Goal: Task Accomplishment & Management: Complete application form

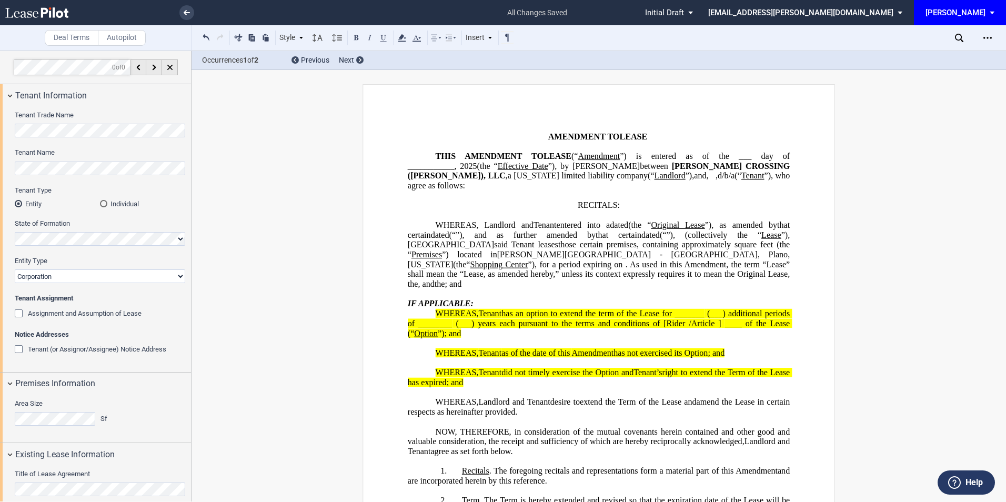
select select "number:3"
select select "number:10"
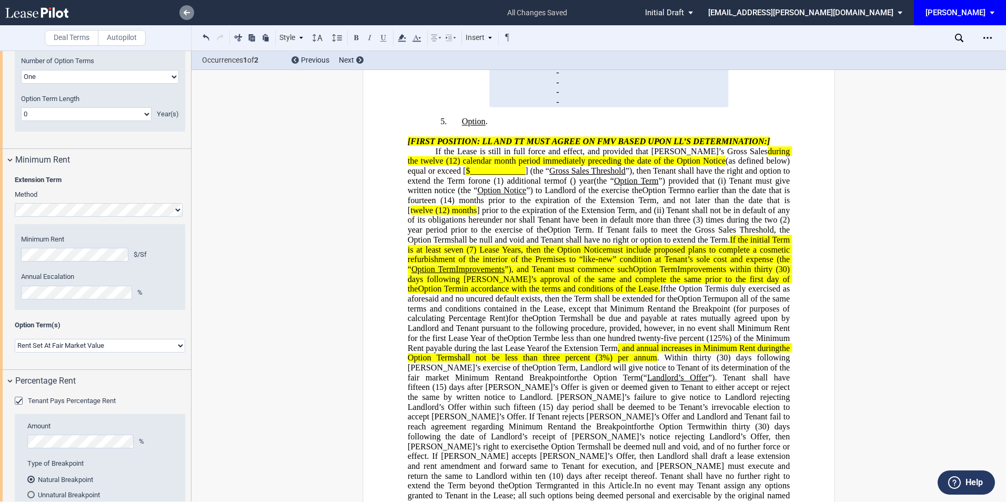
click at [185, 6] on link at bounding box center [186, 12] width 15 height 15
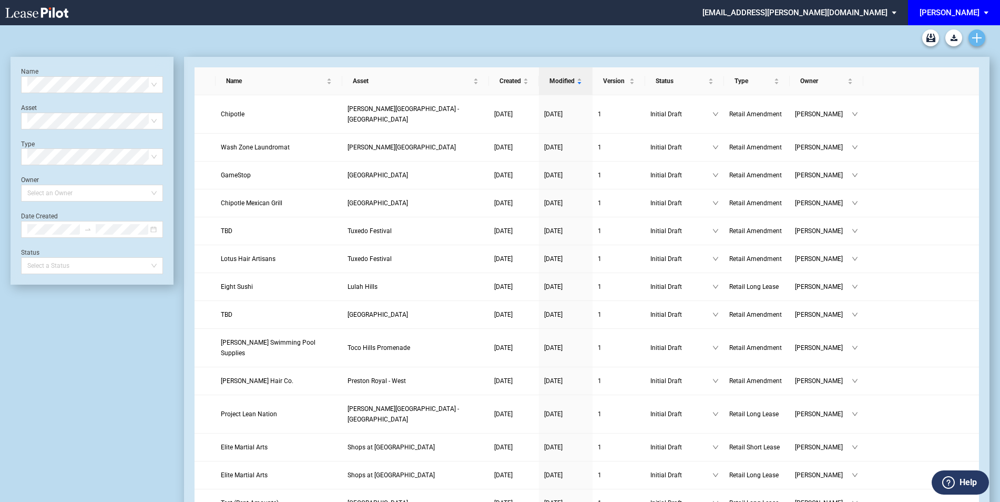
click at [971, 36] on link "Create new document" at bounding box center [977, 37] width 17 height 17
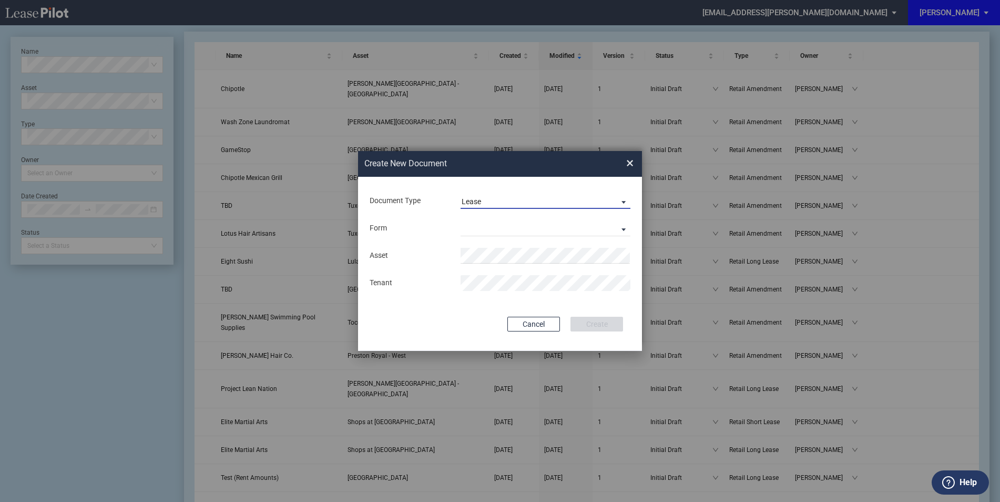
click at [518, 197] on span "Lease" at bounding box center [537, 202] width 151 height 11
click at [506, 224] on div "Amendment" at bounding box center [484, 227] width 45 height 12
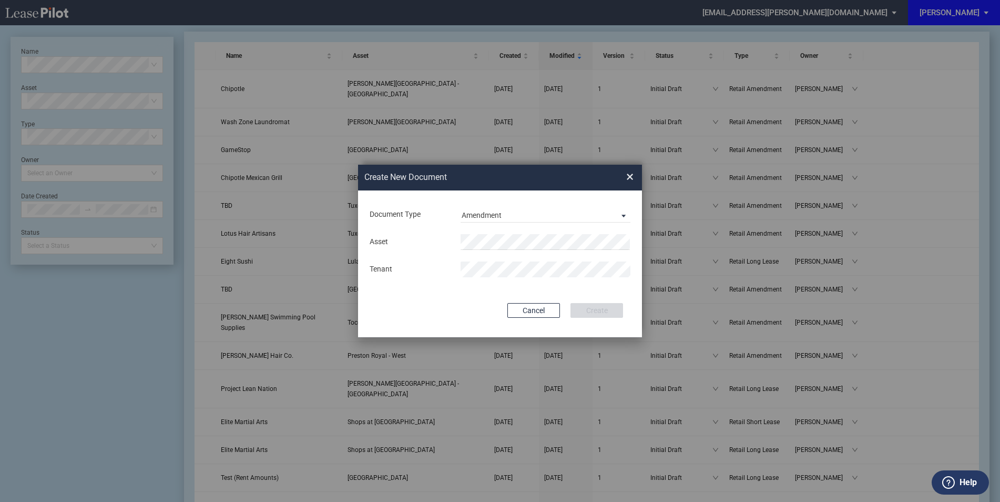
click at [502, 230] on div "Asset Tenant" at bounding box center [500, 255] width 263 height 55
click at [502, 231] on div "Asset Tenant" at bounding box center [500, 255] width 263 height 55
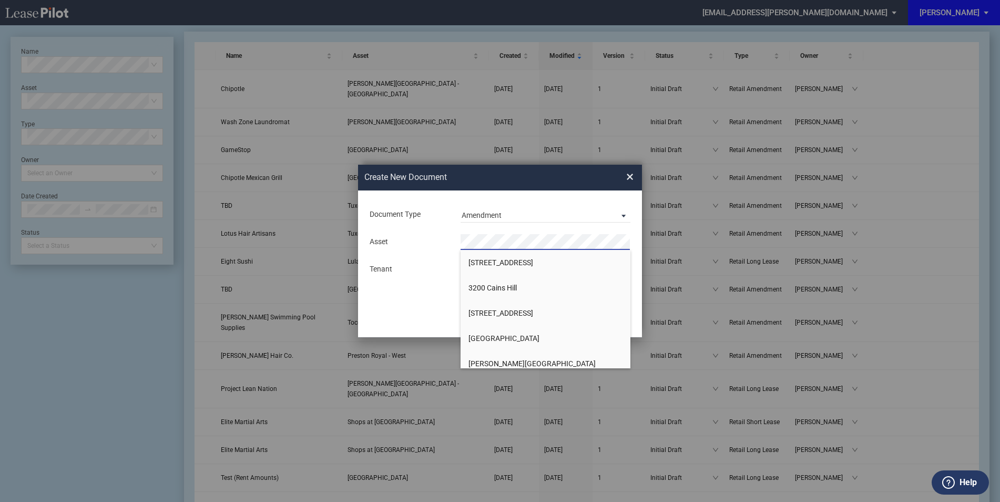
click at [510, 249] on body ".bocls-1{fill:#26354a;fill-rule:evenodd} Loading... × mwoodward@edens.com Setti…" at bounding box center [500, 226] width 1000 height 502
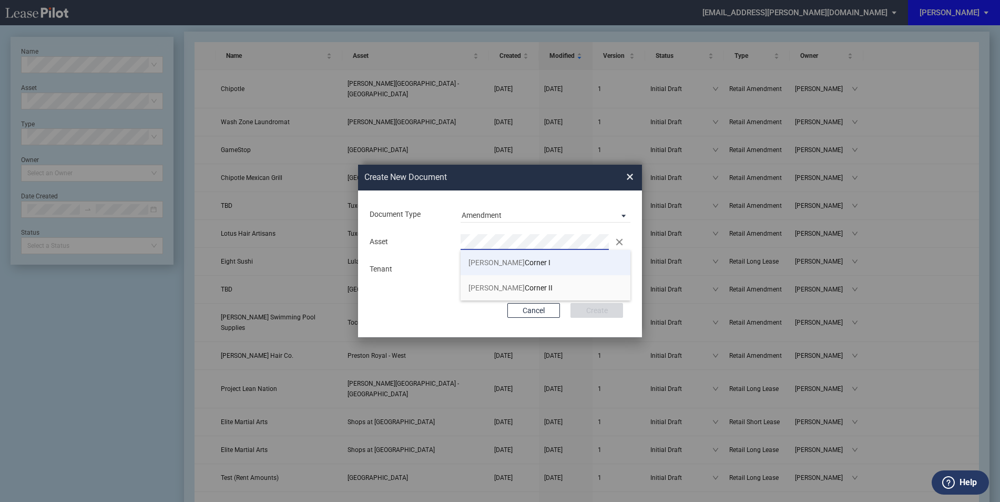
click at [532, 264] on li "Callens Corner I" at bounding box center [546, 262] width 170 height 25
click at [531, 287] on li "Callens Corner II" at bounding box center [546, 287] width 170 height 25
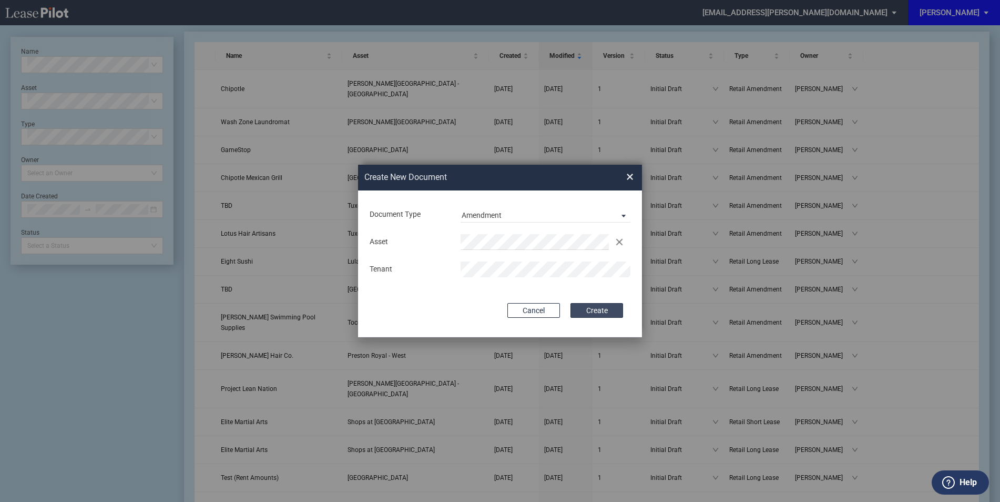
click at [585, 306] on button "Create" at bounding box center [597, 310] width 53 height 15
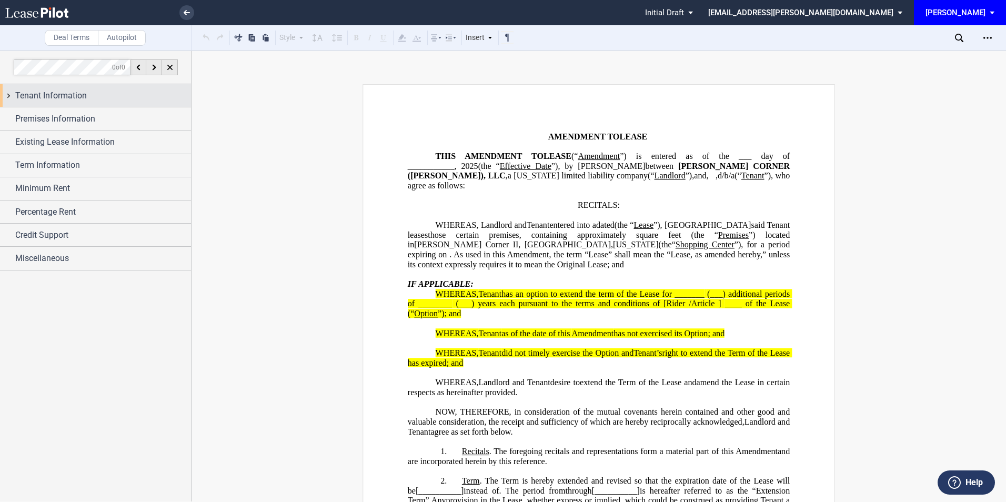
click at [80, 96] on span "Tenant Information" at bounding box center [51, 95] width 72 height 13
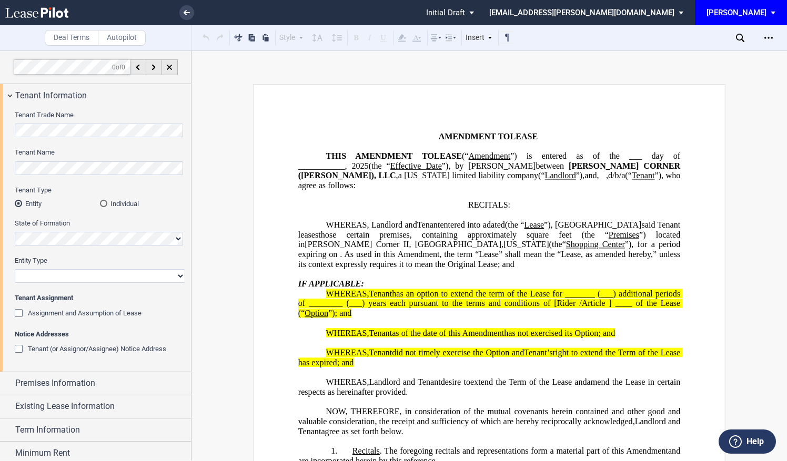
click at [106, 203] on div "Individual" at bounding box center [103, 203] width 7 height 7
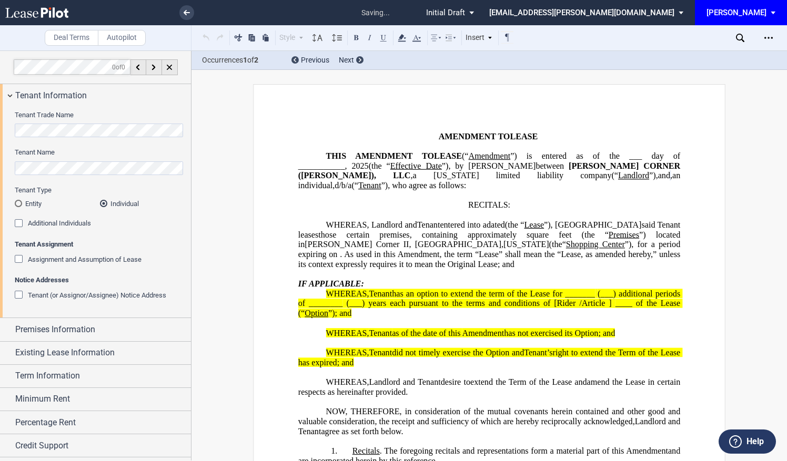
click at [71, 221] on span "Additional Individuals" at bounding box center [59, 223] width 63 height 8
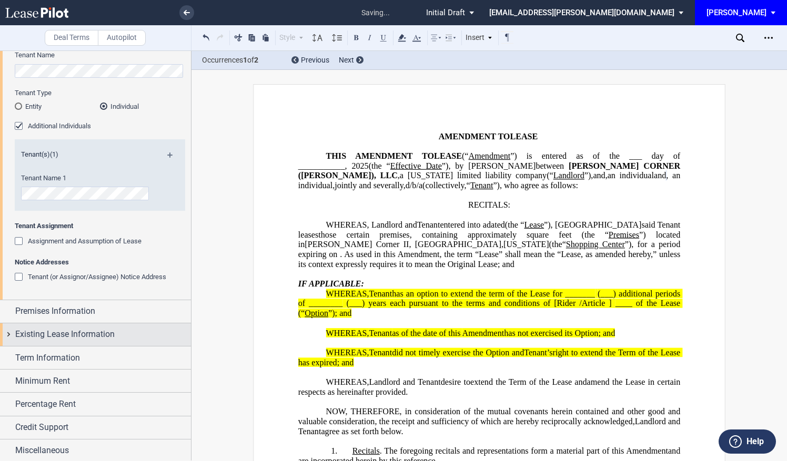
scroll to position [98, 0]
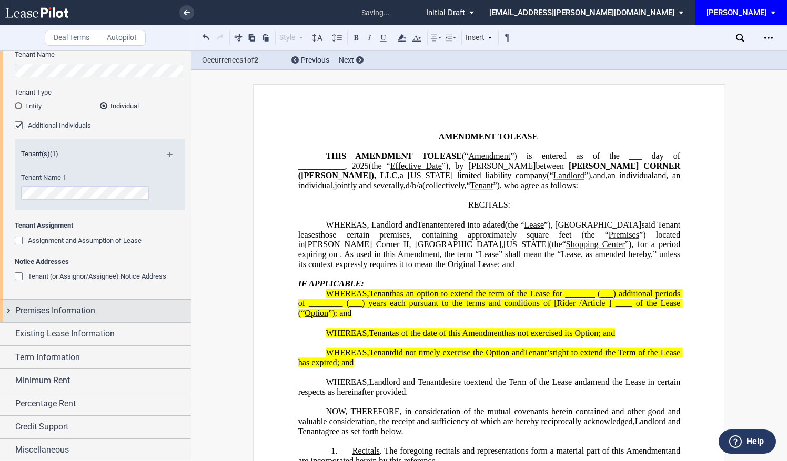
click at [84, 306] on span "Premises Information" at bounding box center [55, 311] width 80 height 13
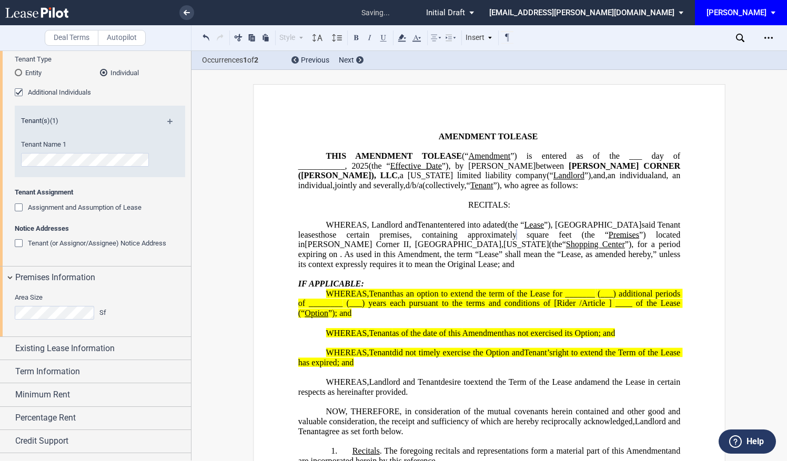
scroll to position [145, 0]
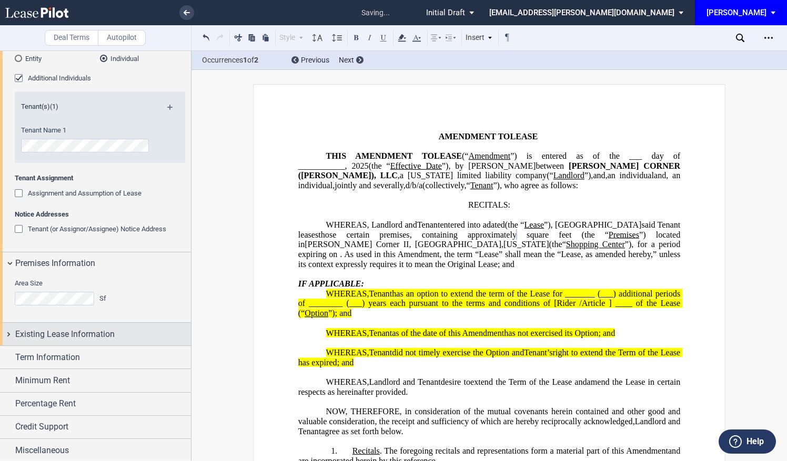
click at [126, 333] on div "Existing Lease Information" at bounding box center [103, 334] width 176 height 13
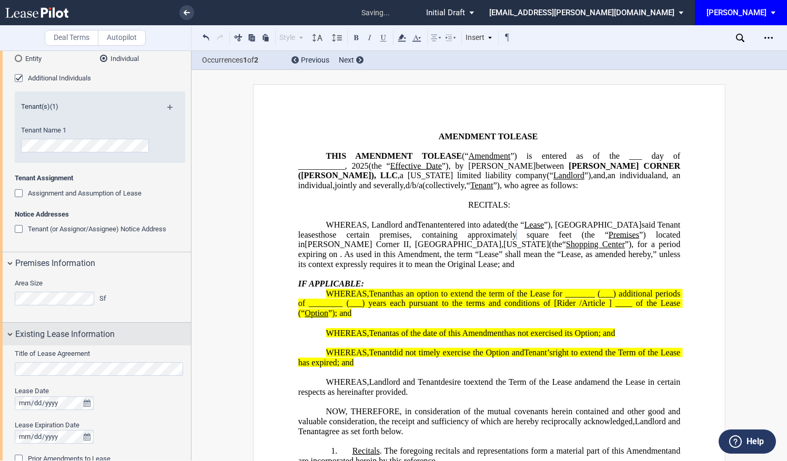
scroll to position [215, 0]
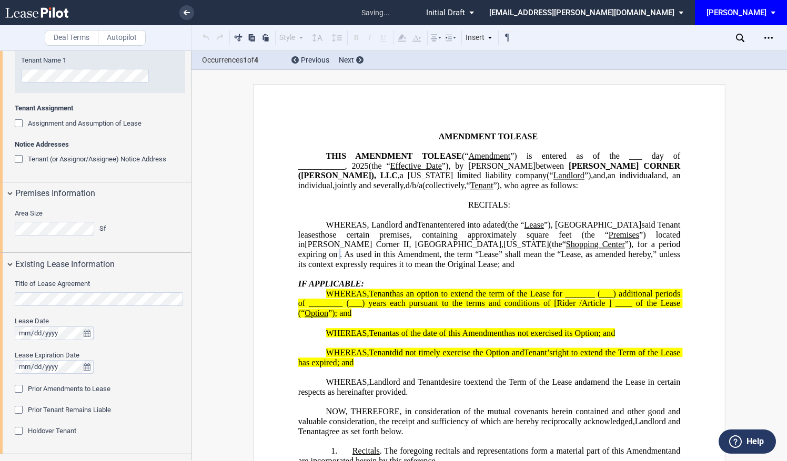
click at [16, 388] on div "Prior Amendments to Lease" at bounding box center [20, 390] width 11 height 11
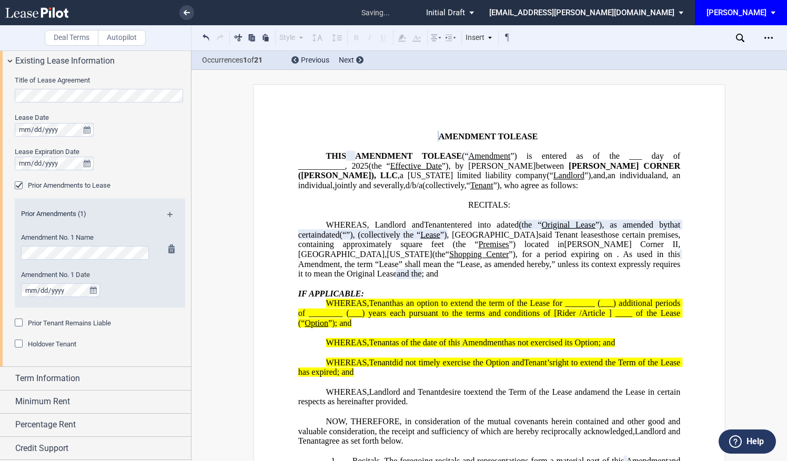
scroll to position [425, 0]
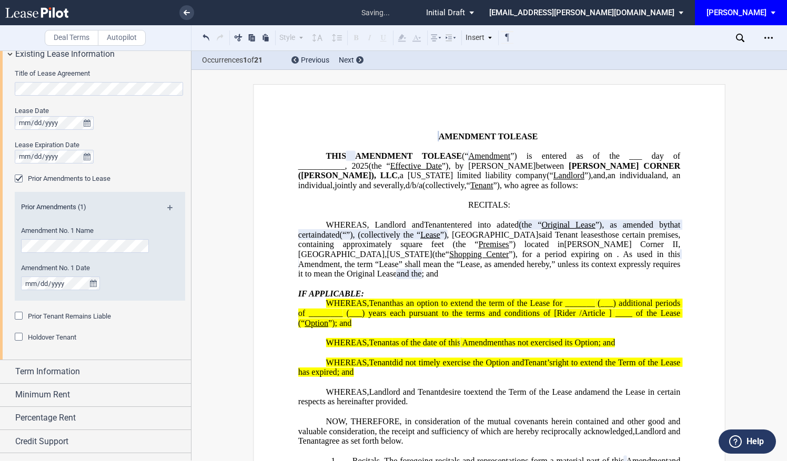
click at [171, 206] on md-icon at bounding box center [174, 211] width 14 height 13
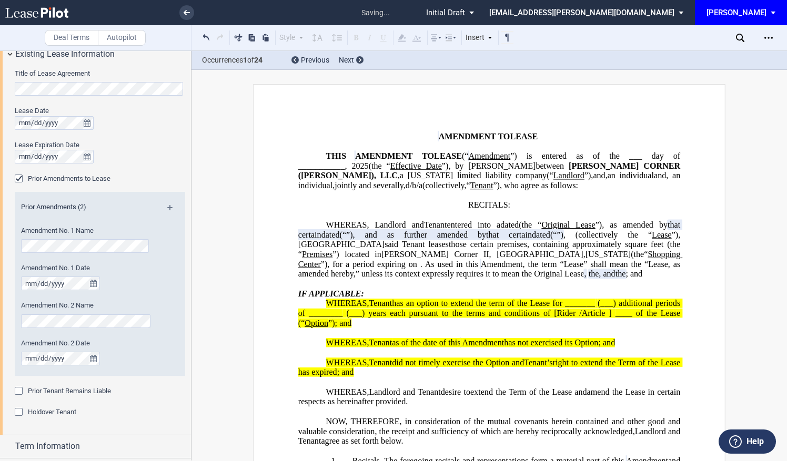
click at [171, 206] on md-icon at bounding box center [174, 211] width 14 height 13
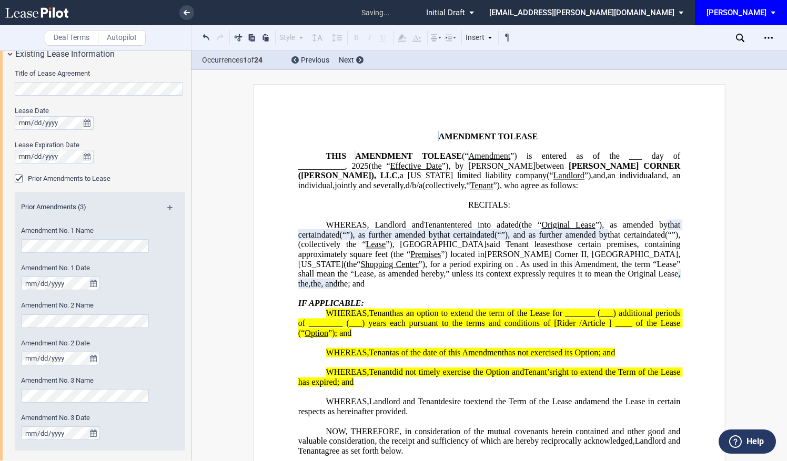
click at [171, 206] on md-icon at bounding box center [174, 211] width 14 height 13
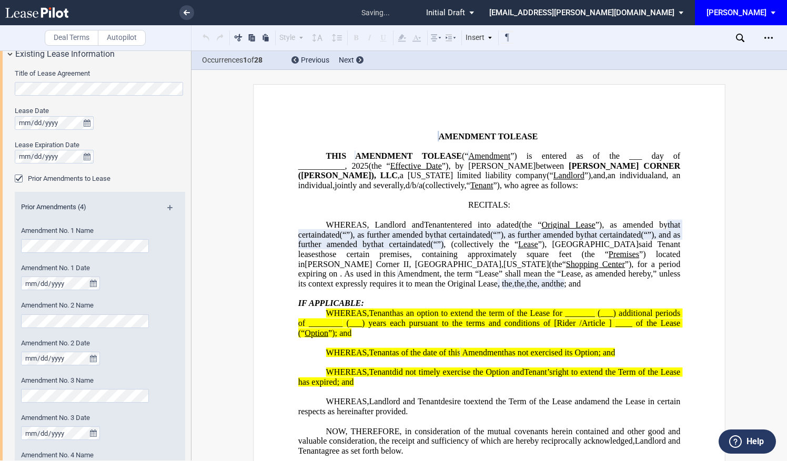
click at [171, 206] on md-icon at bounding box center [174, 211] width 14 height 13
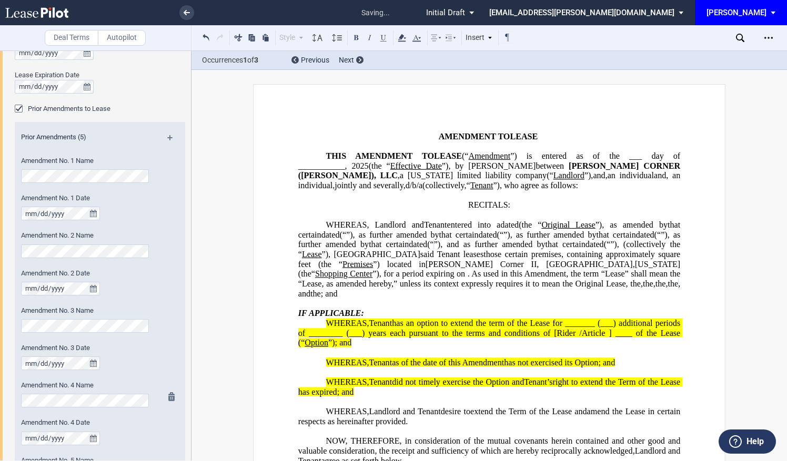
scroll to position [566, 0]
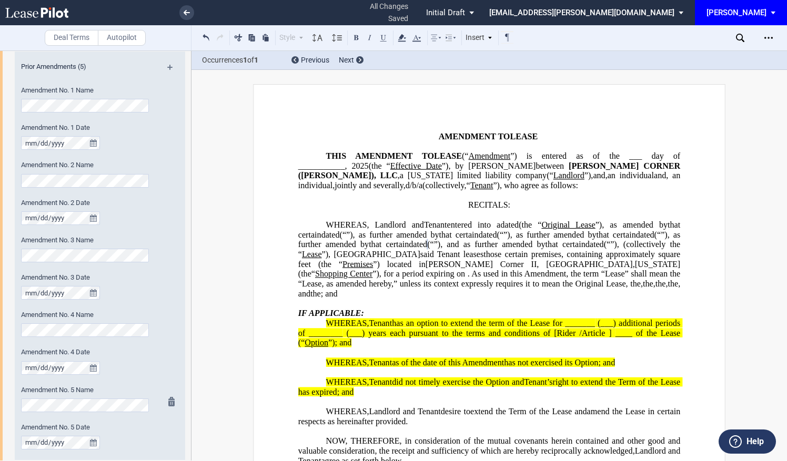
click at [35, 412] on div "Amendment No. 5 Name" at bounding box center [86, 404] width 142 height 37
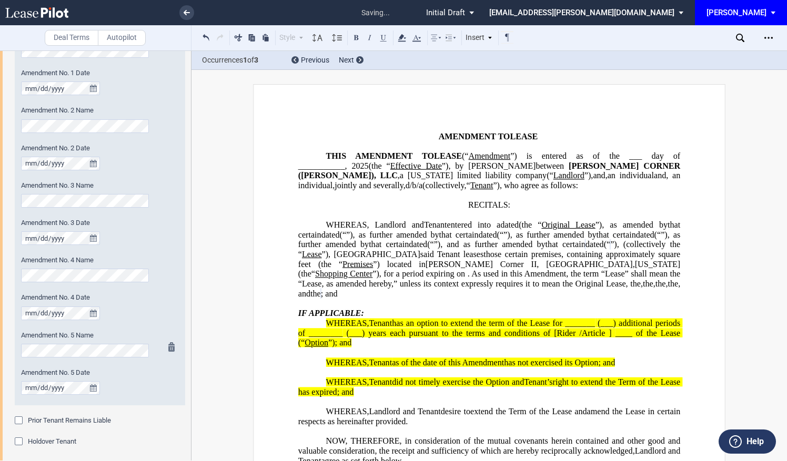
scroll to position [636, 0]
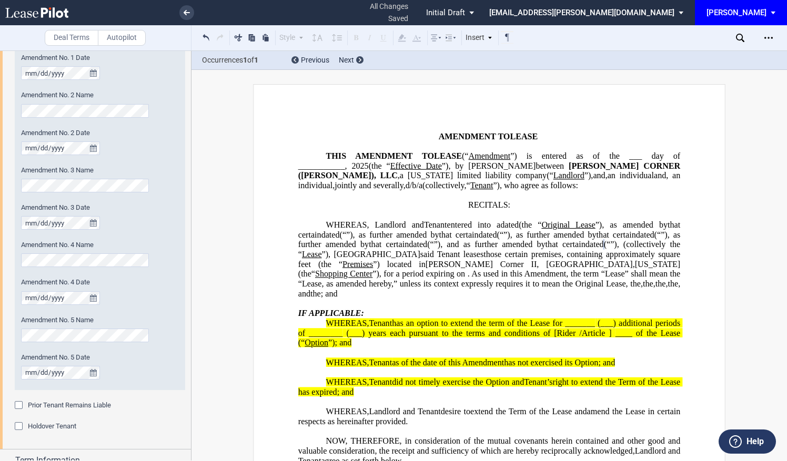
drag, startPoint x: 115, startPoint y: 403, endPoint x: 420, endPoint y: 312, distance: 318.8
click at [420, 299] on p "WHEREAS, Landlord and Prior Tenant Tenant Assignor Prior Tenant entered into a …" at bounding box center [489, 259] width 382 height 79
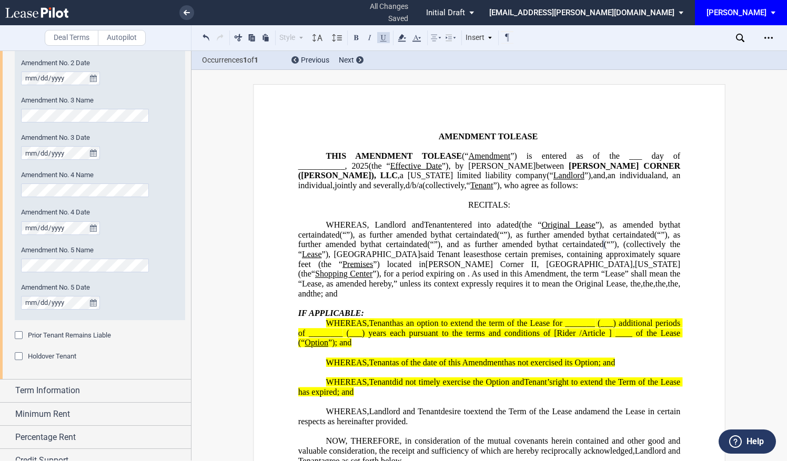
scroll to position [739, 0]
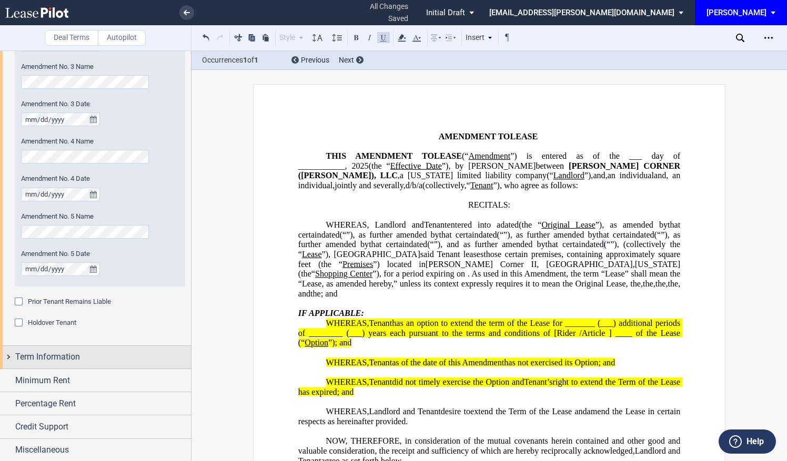
click at [114, 353] on div "Term Information" at bounding box center [103, 357] width 176 height 13
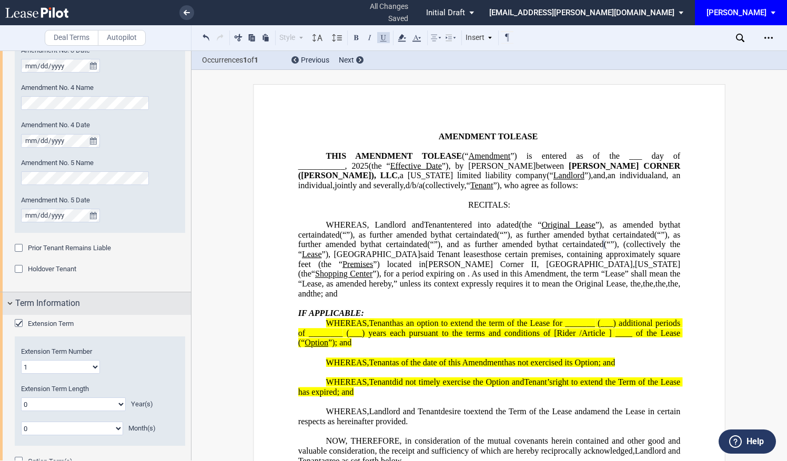
scroll to position [809, 0]
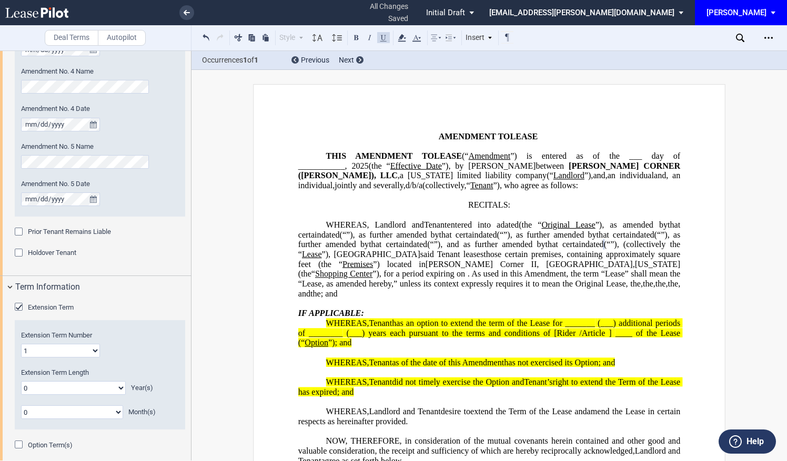
click at [99, 387] on select "0 1 2 3 4 5 6 7 8 9 10 11 12 13 14 15 16 17 18 19 20" at bounding box center [73, 388] width 105 height 14
click at [21, 381] on select "0 1 2 3 4 5 6 7 8 9 10 11 12 13 14 15 16 17 18 19 20" at bounding box center [73, 388] width 105 height 14
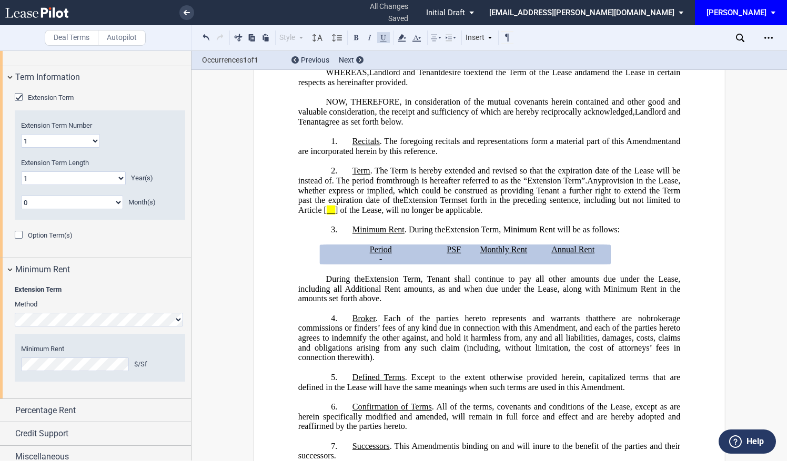
scroll to position [1026, 0]
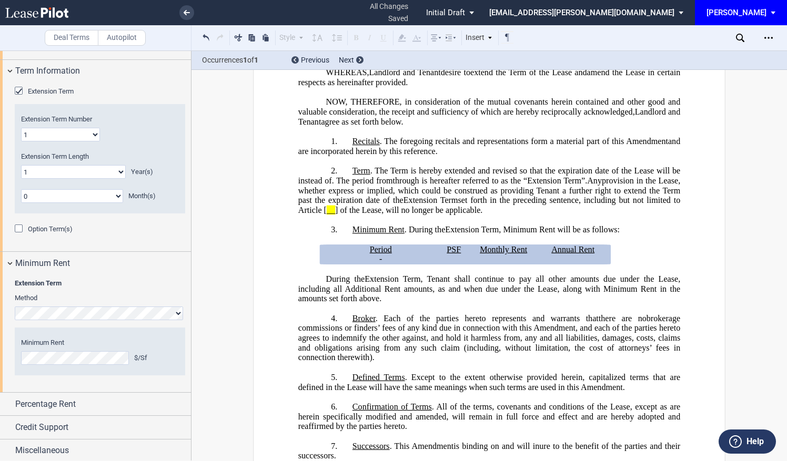
click at [4, 353] on div "Extension Term Method Hide Year 1 $/Sf Minimum Rent $/Sf Annual Escalation % Ye…" at bounding box center [95, 334] width 191 height 118
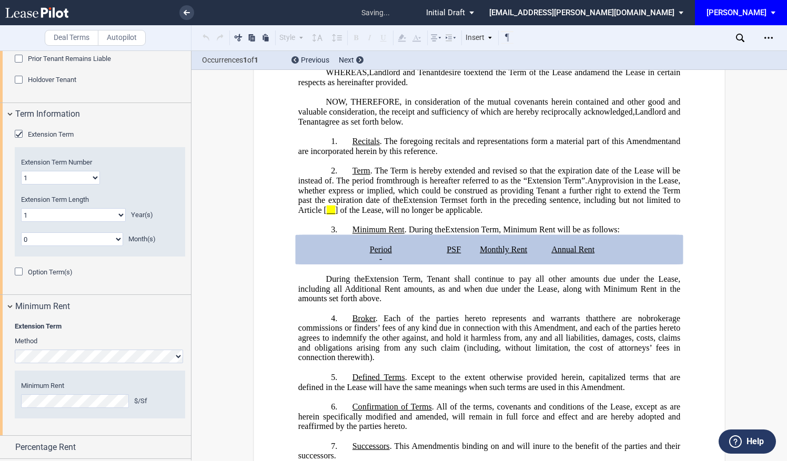
scroll to position [956, 0]
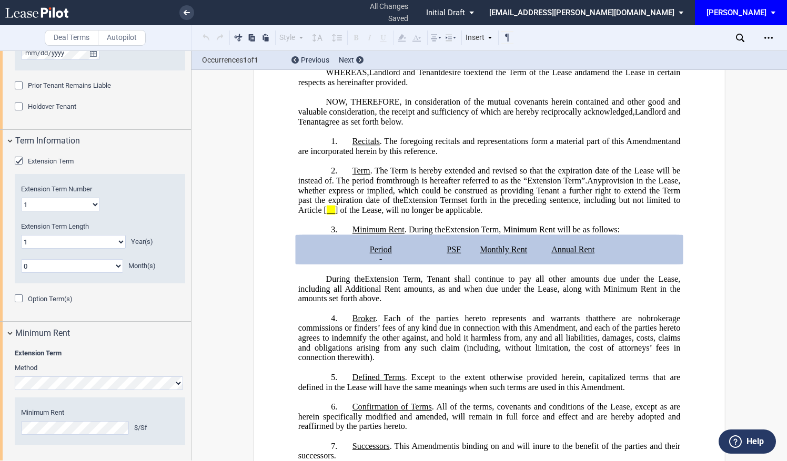
click at [58, 247] on select "0 1 2 3 4 5 6 7 8 9 10 11 12 13 14 15 16 17 18 19 20" at bounding box center [73, 242] width 105 height 14
click at [21, 235] on select "0 1 2 3 4 5 6 7 8 9 10 11 12 13 14 15 16 17 18 19 20" at bounding box center [73, 242] width 105 height 14
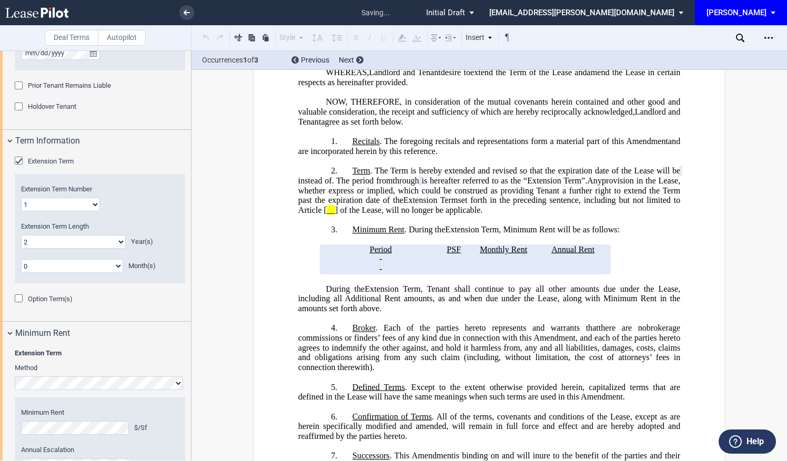
scroll to position [1026, 0]
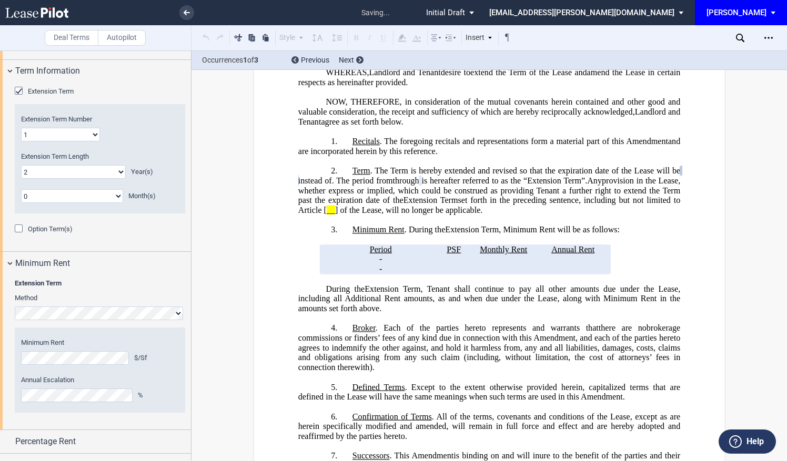
click at [50, 347] on editor-control "Minimum Rent $/Sf" at bounding box center [100, 351] width 158 height 27
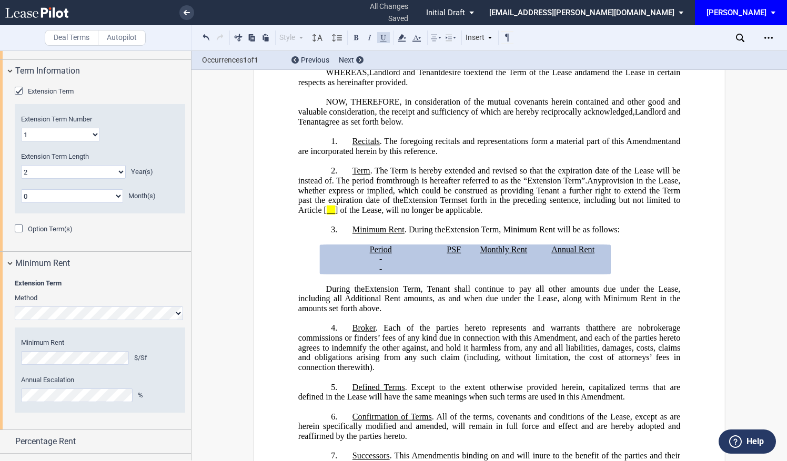
click at [0, 362] on html ".bocls-1{fill:#26354a;fill-rule:evenodd} Loading... × all changes saved Pending…" at bounding box center [393, 230] width 787 height 461
click at [43, 170] on select "0 1 2 3 4 5 6 7 8 9 10 11 12 13 14 15 16 17 18 19 20" at bounding box center [73, 172] width 105 height 14
select select "number:1"
click at [21, 165] on select "0 1 2 3 4 5 6 7 8 9 10 11 12 13 14 15 16 17 18 19 20" at bounding box center [73, 172] width 105 height 14
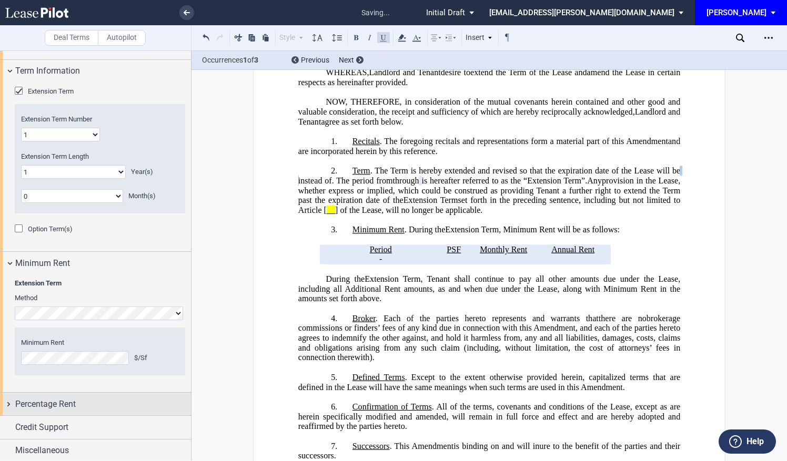
click at [58, 410] on div "Percentage Rent" at bounding box center [95, 404] width 191 height 23
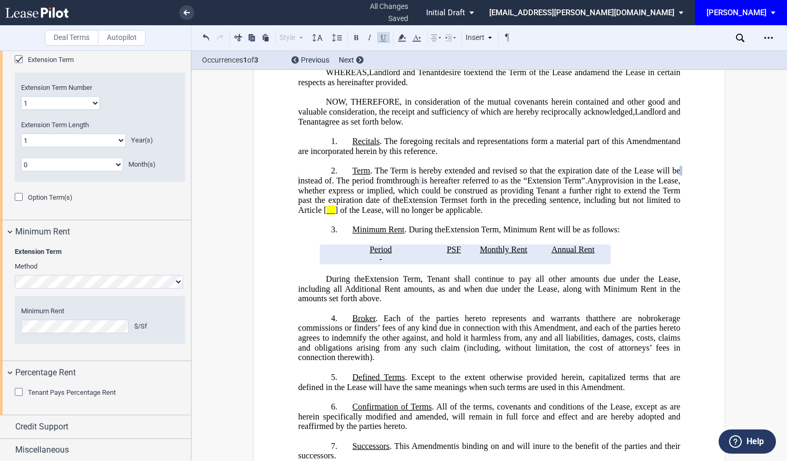
click at [18, 392] on div "Tenant Pays Percentage Rent" at bounding box center [20, 393] width 11 height 11
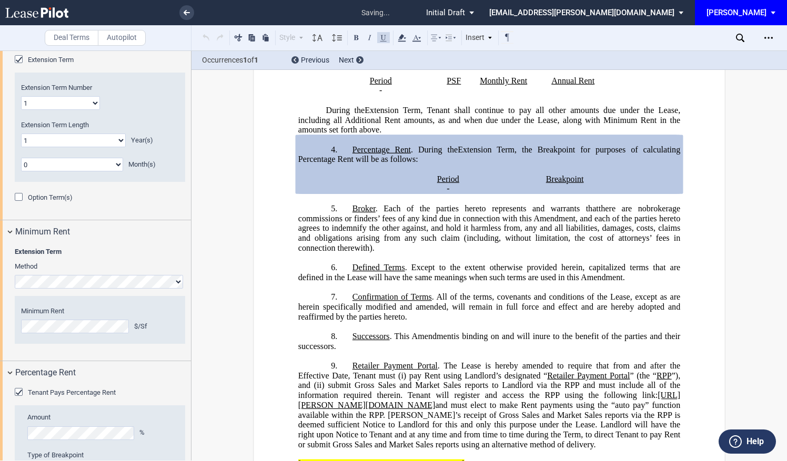
scroll to position [1127, 0]
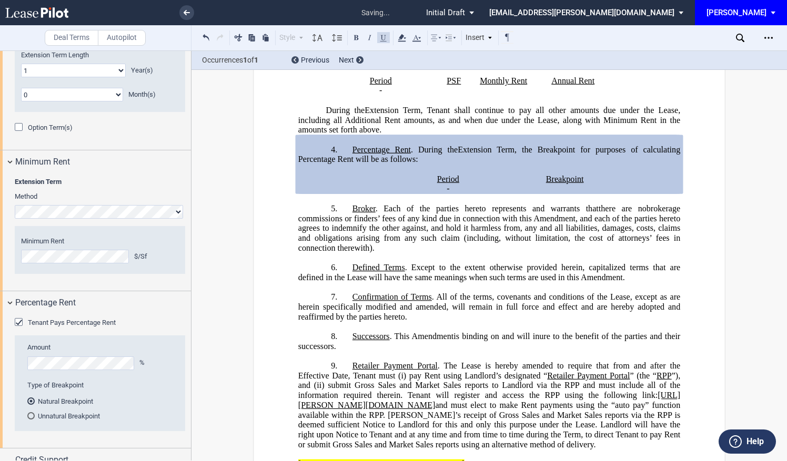
click at [21, 323] on div "Tenant Pays Percentage Rent" at bounding box center [20, 323] width 11 height 11
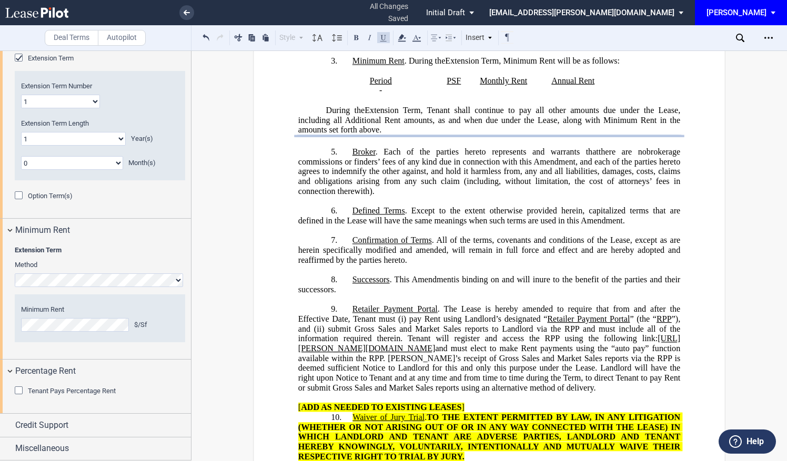
scroll to position [1057, 0]
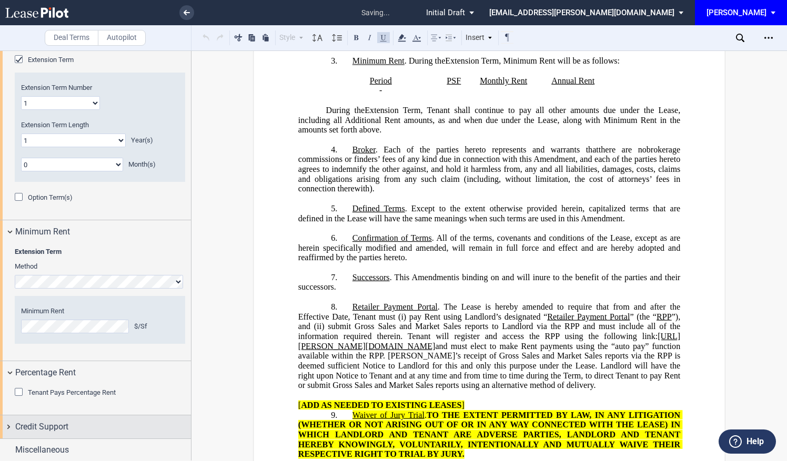
click at [37, 429] on span "Credit Support" at bounding box center [41, 427] width 53 height 13
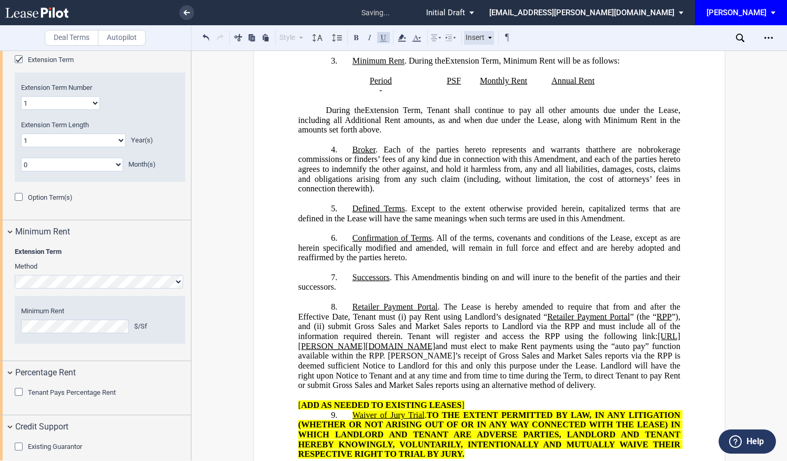
scroll to position [1109, 0]
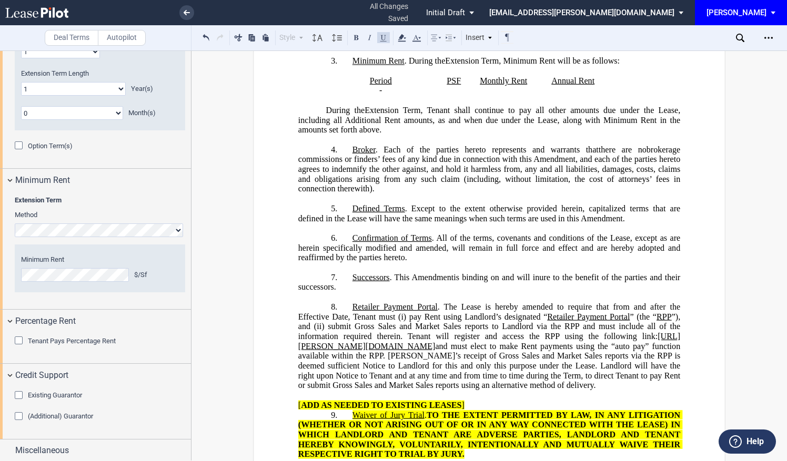
click at [20, 341] on div "Tenant Pays Percentage Rent" at bounding box center [20, 342] width 11 height 11
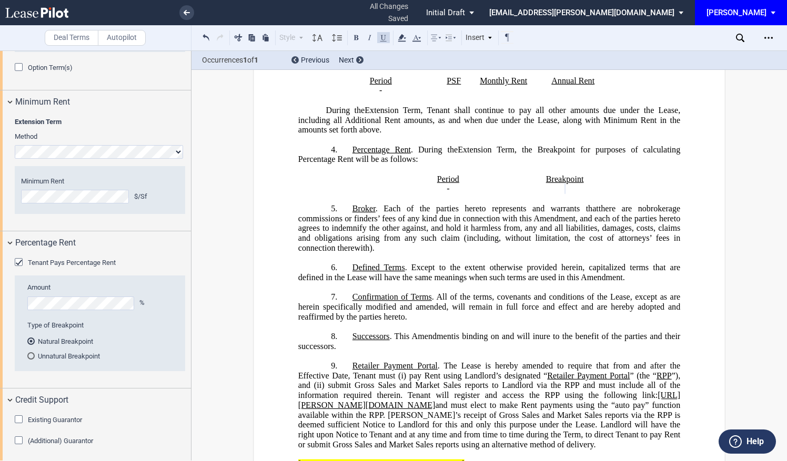
scroll to position [1212, 0]
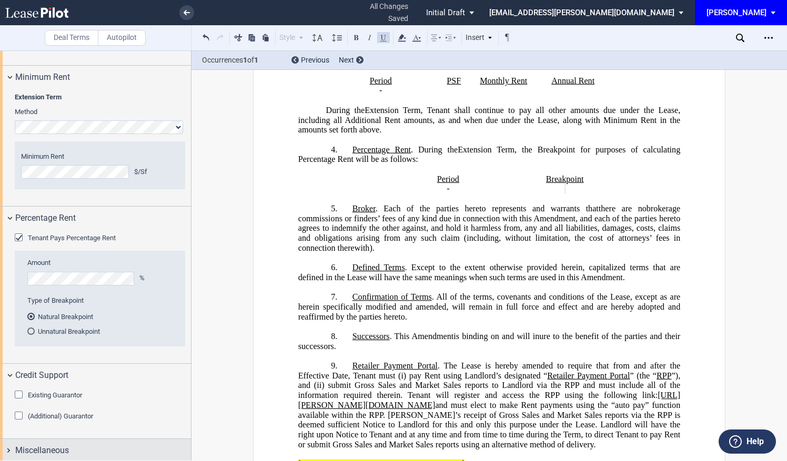
click at [73, 449] on div "Miscellaneous" at bounding box center [103, 450] width 176 height 13
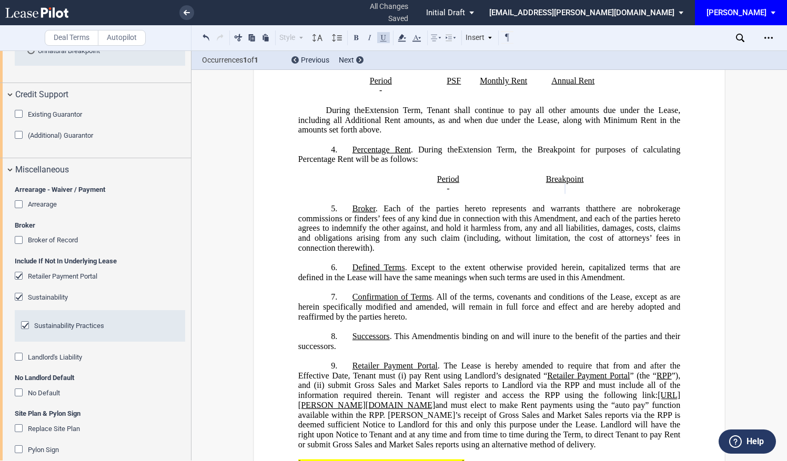
click at [16, 277] on div "Retailer Payment Portal" at bounding box center [20, 277] width 11 height 11
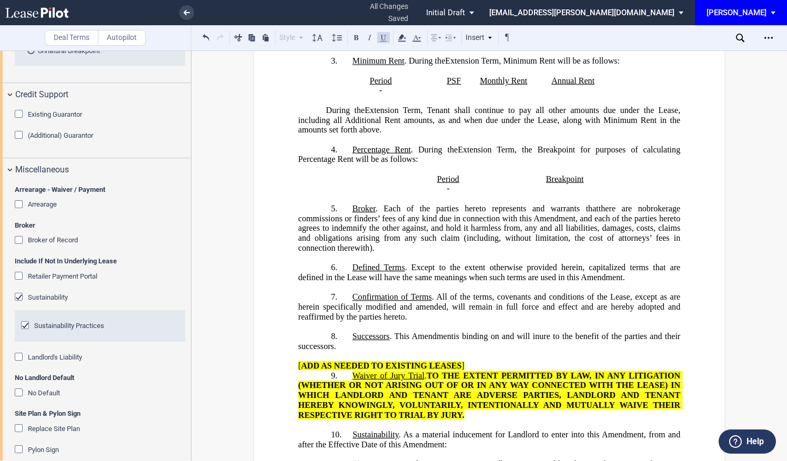
click at [15, 390] on div "No Default" at bounding box center [20, 394] width 11 height 11
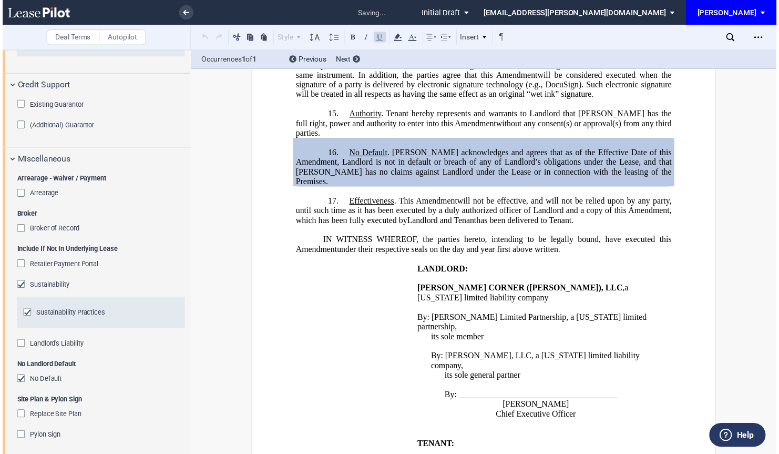
scroll to position [1503, 0]
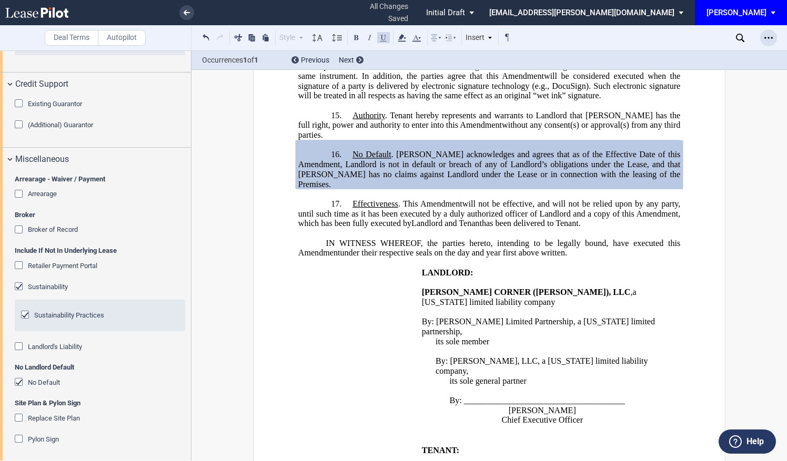
click at [767, 44] on div "Open Lease options menu" at bounding box center [768, 37] width 17 height 17
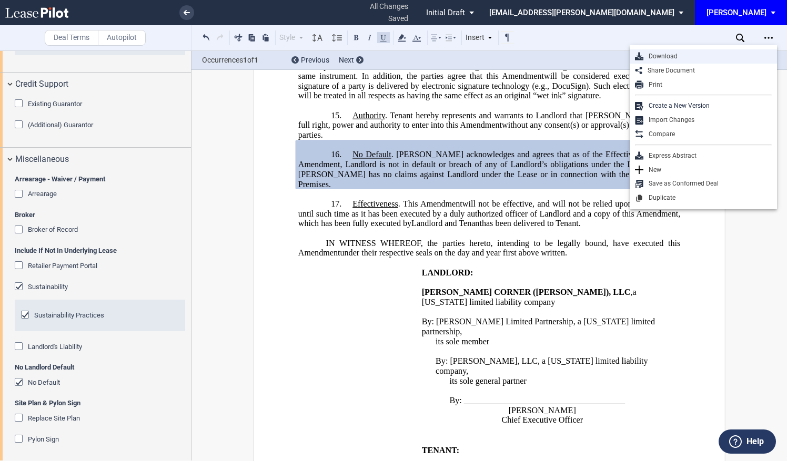
click at [679, 58] on div "Download" at bounding box center [707, 56] width 128 height 9
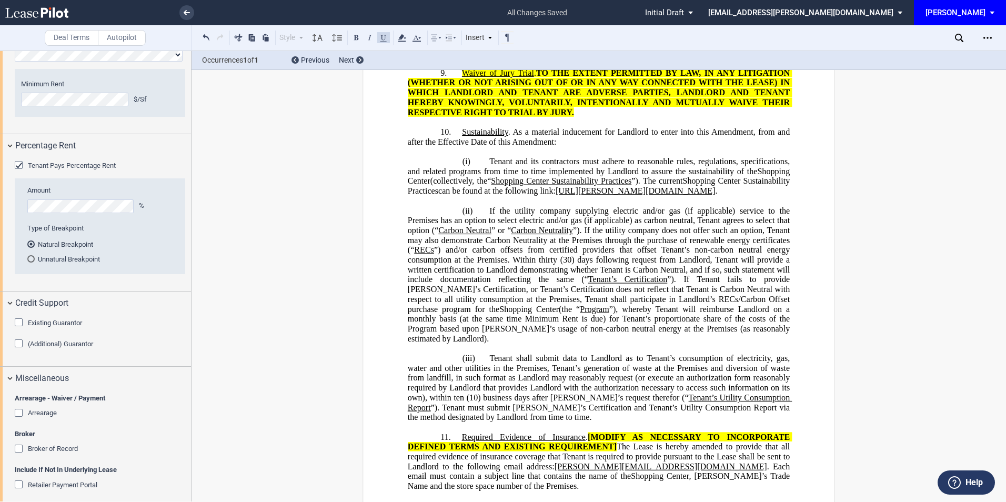
scroll to position [320, 0]
